Goal: Entertainment & Leisure: Consume media (video, audio)

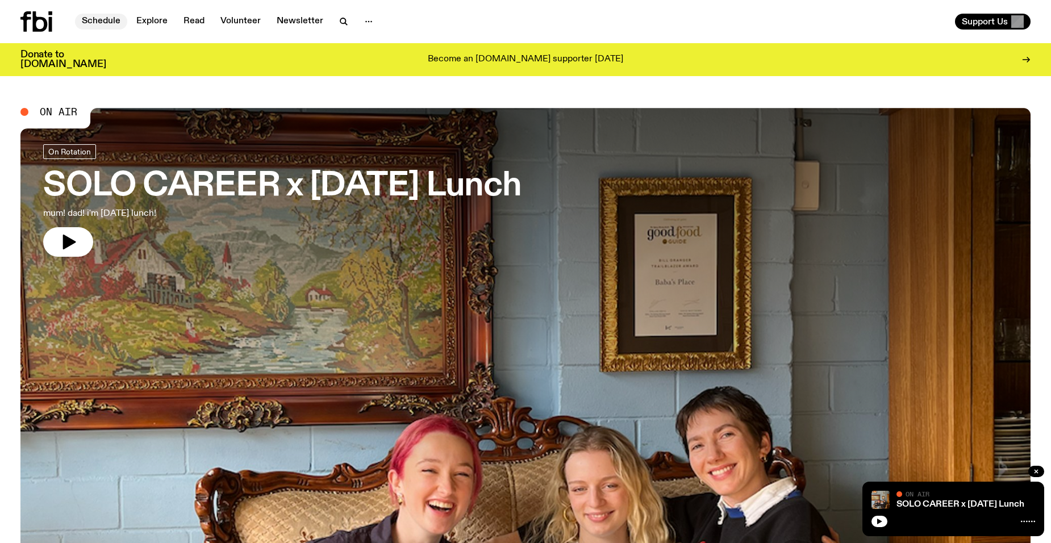
click at [101, 22] on link "Schedule" at bounding box center [101, 22] width 52 height 16
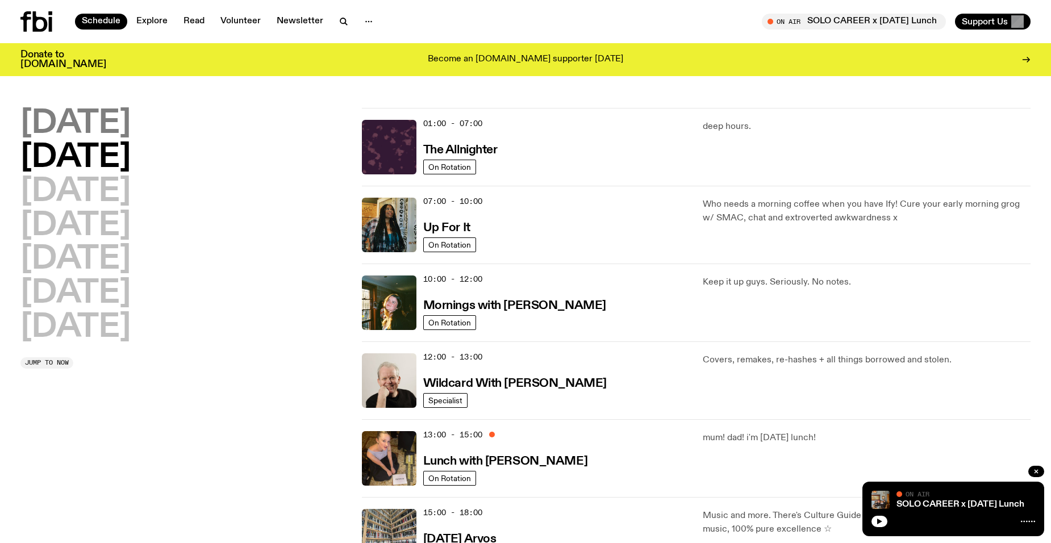
click at [79, 118] on h2 "[DATE]" at bounding box center [75, 124] width 110 height 32
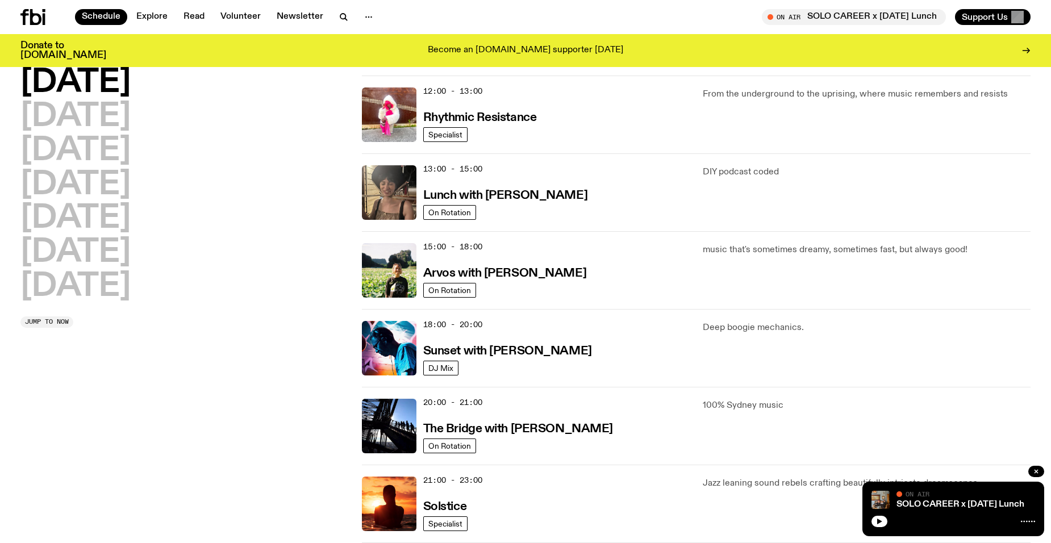
scroll to position [259, 0]
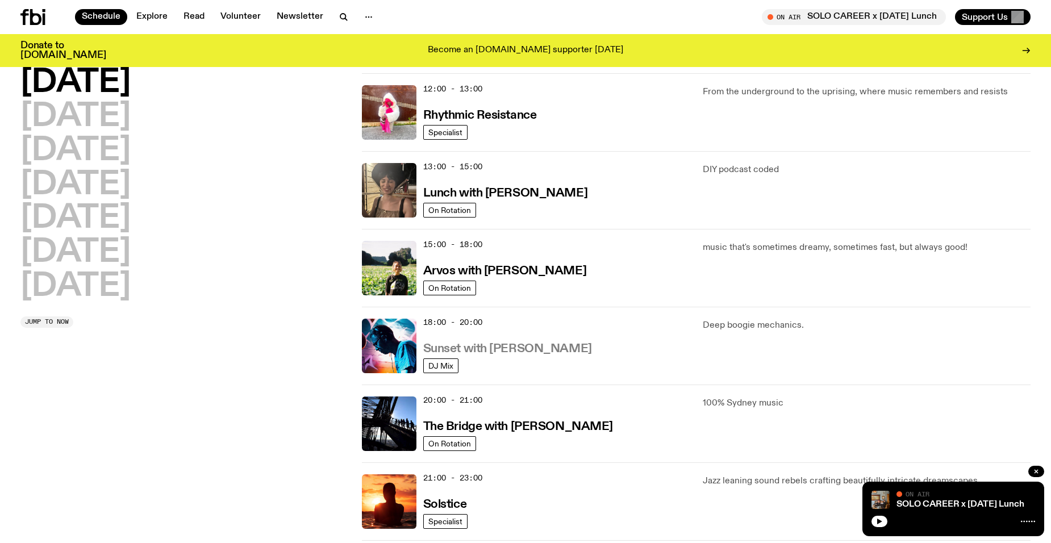
click at [479, 345] on h3 "Sunset with [PERSON_NAME]" at bounding box center [507, 349] width 169 height 12
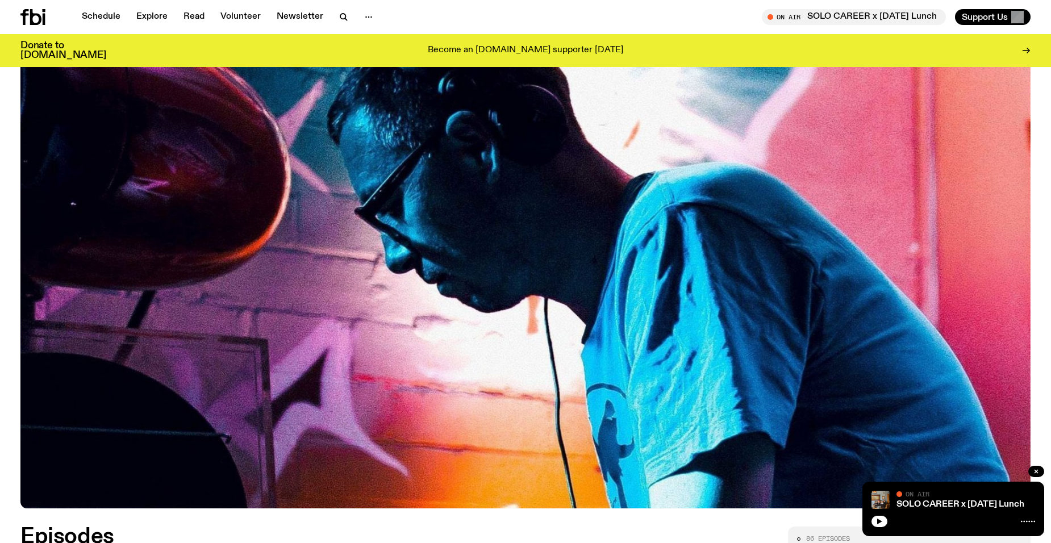
scroll to position [391, 0]
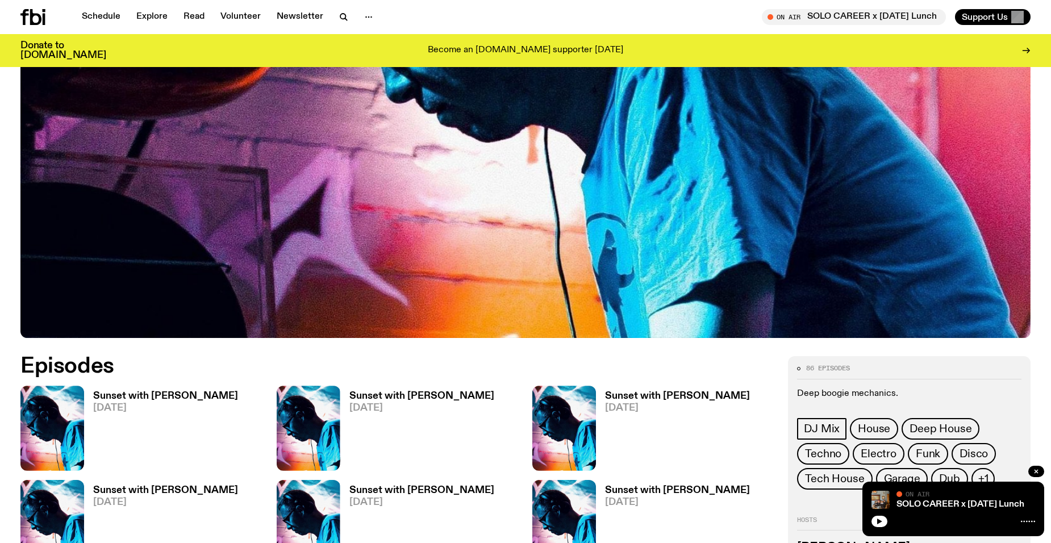
click at [372, 394] on h3 "Sunset with [PERSON_NAME]" at bounding box center [421, 396] width 145 height 10
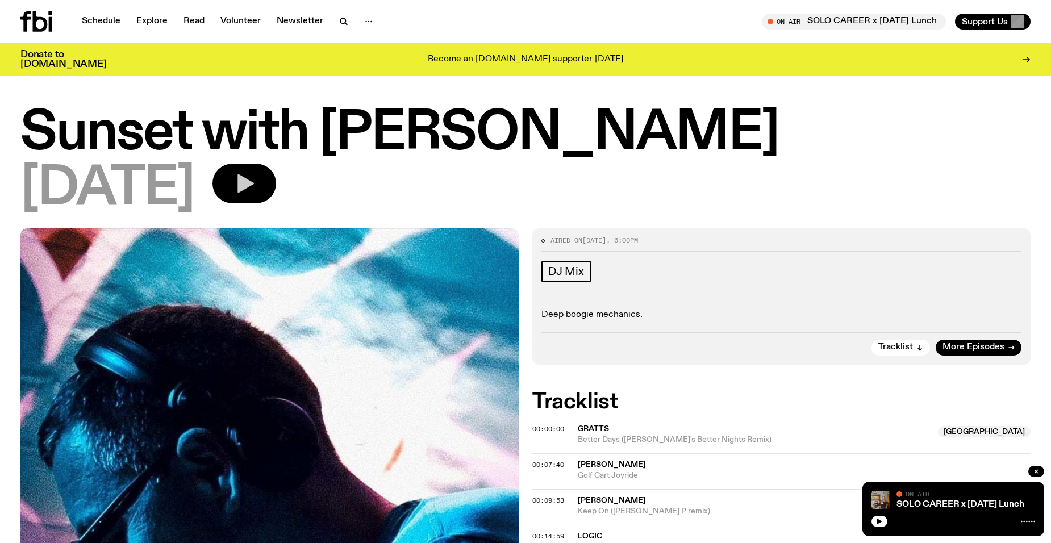
click at [256, 186] on icon "button" at bounding box center [244, 183] width 23 height 23
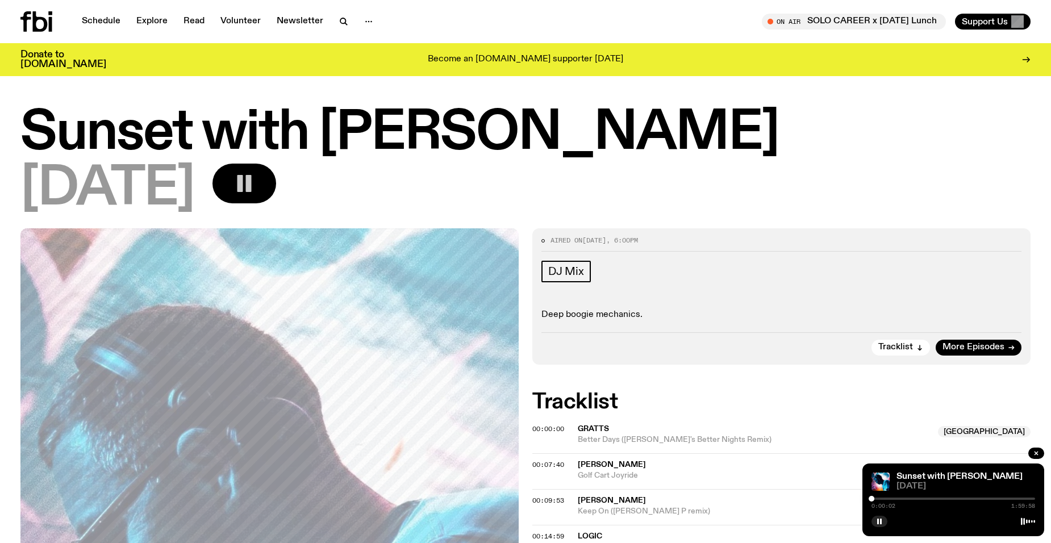
click at [878, 498] on div at bounding box center [953, 499] width 164 height 2
click at [874, 499] on div at bounding box center [796, 499] width 164 height 2
